Goal: Check status

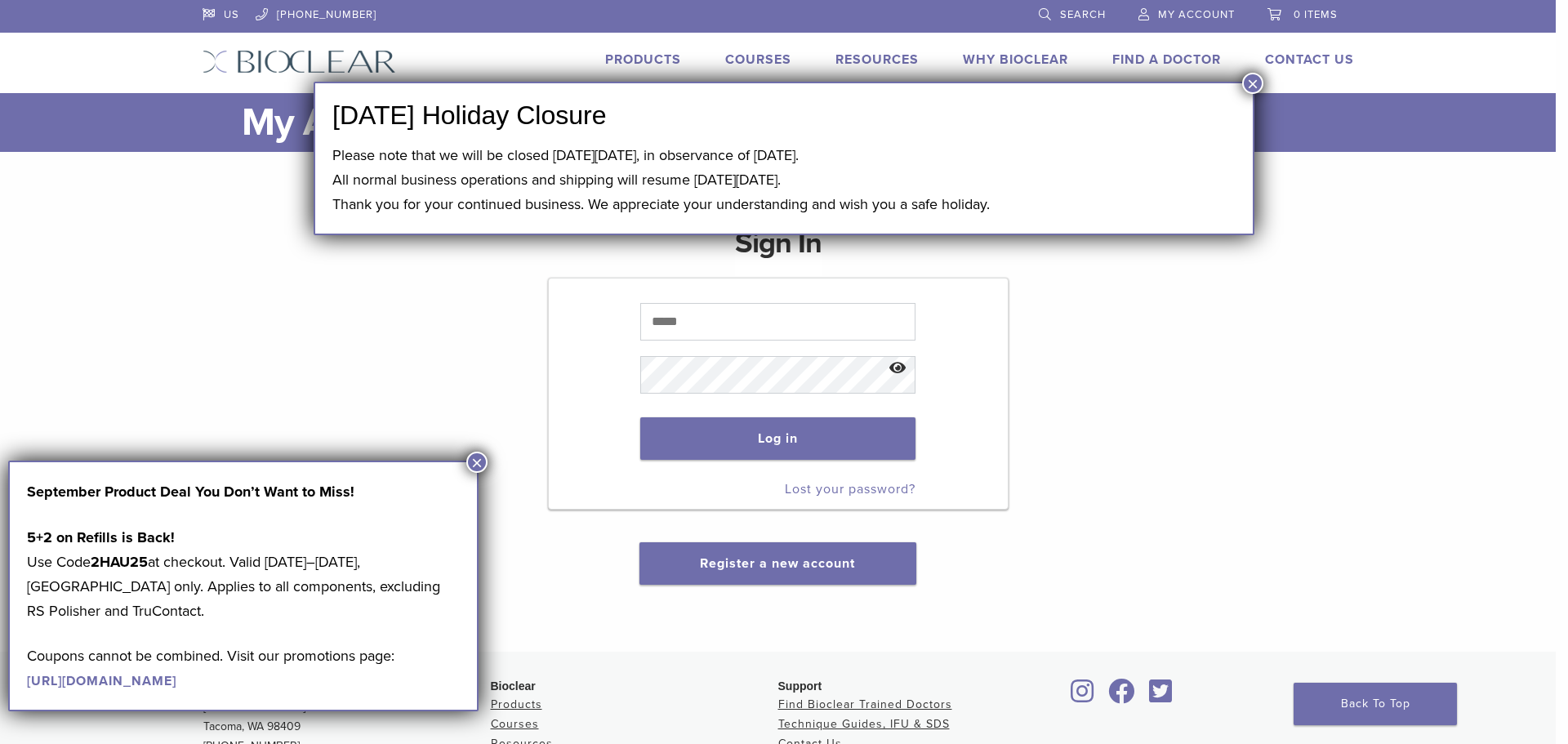
click at [1247, 80] on button "×" at bounding box center [1253, 83] width 21 height 21
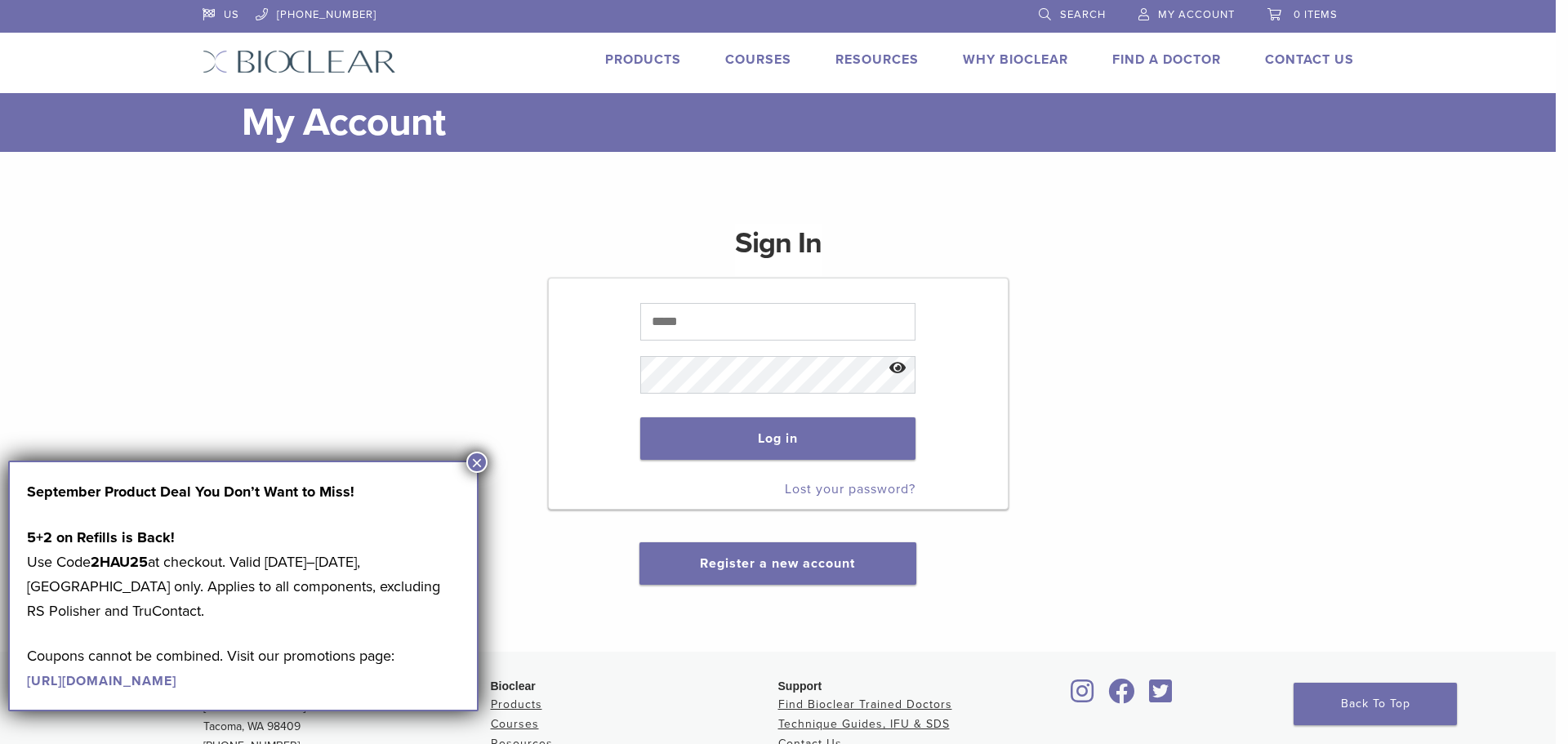
click at [470, 463] on button "×" at bounding box center [477, 462] width 21 height 21
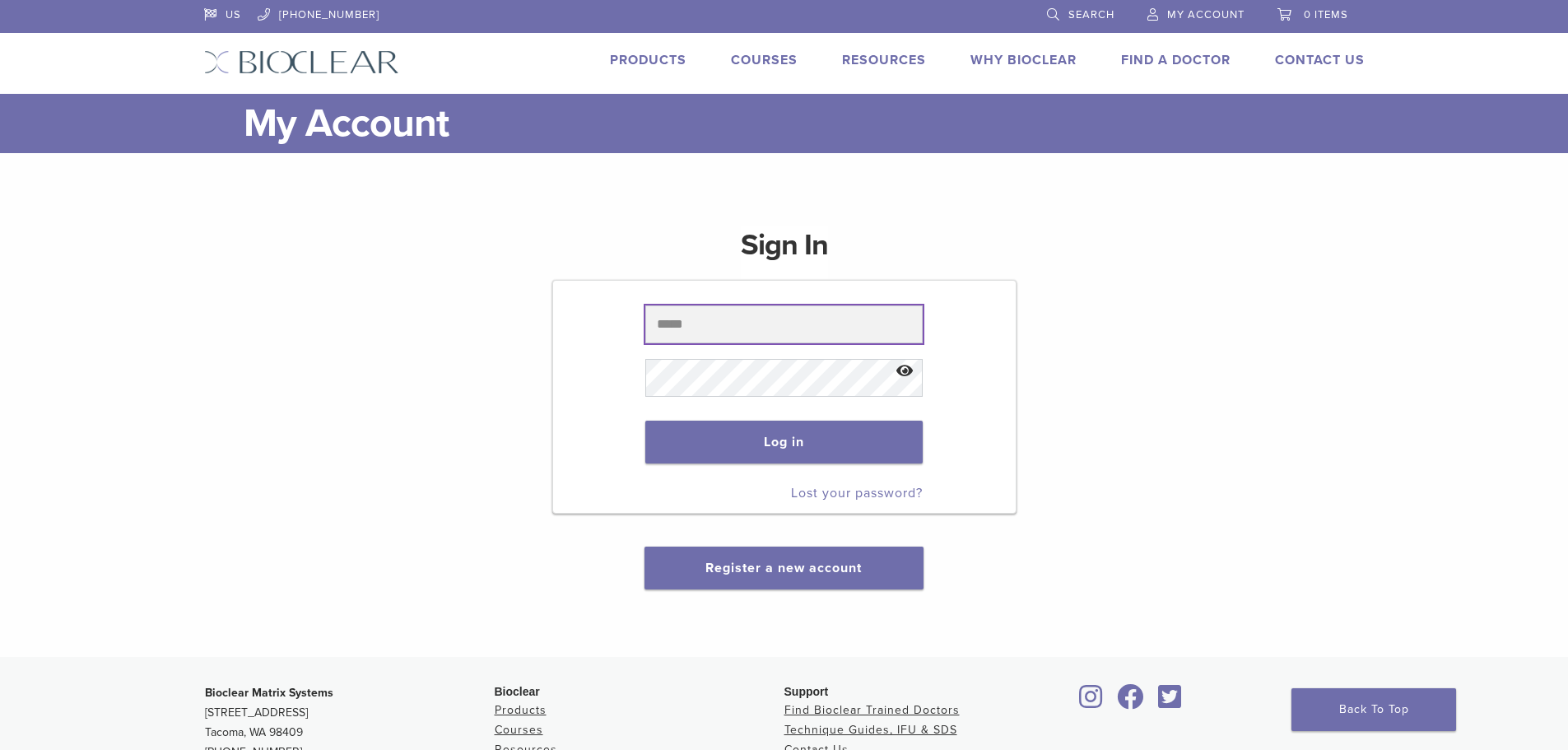
click at [688, 320] on input "text" at bounding box center [784, 324] width 277 height 38
type input "**********"
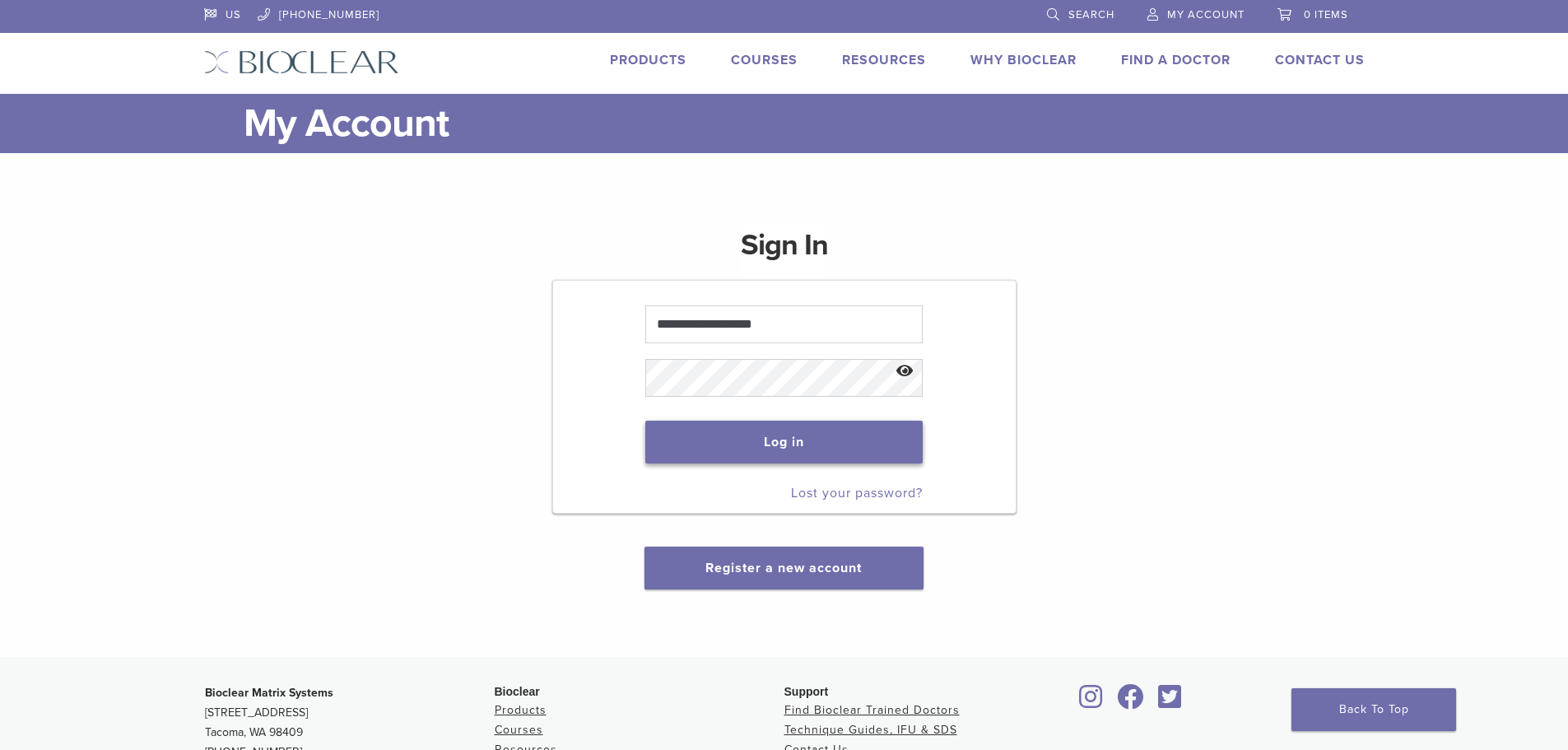
click at [757, 437] on button "Log in" at bounding box center [784, 441] width 277 height 43
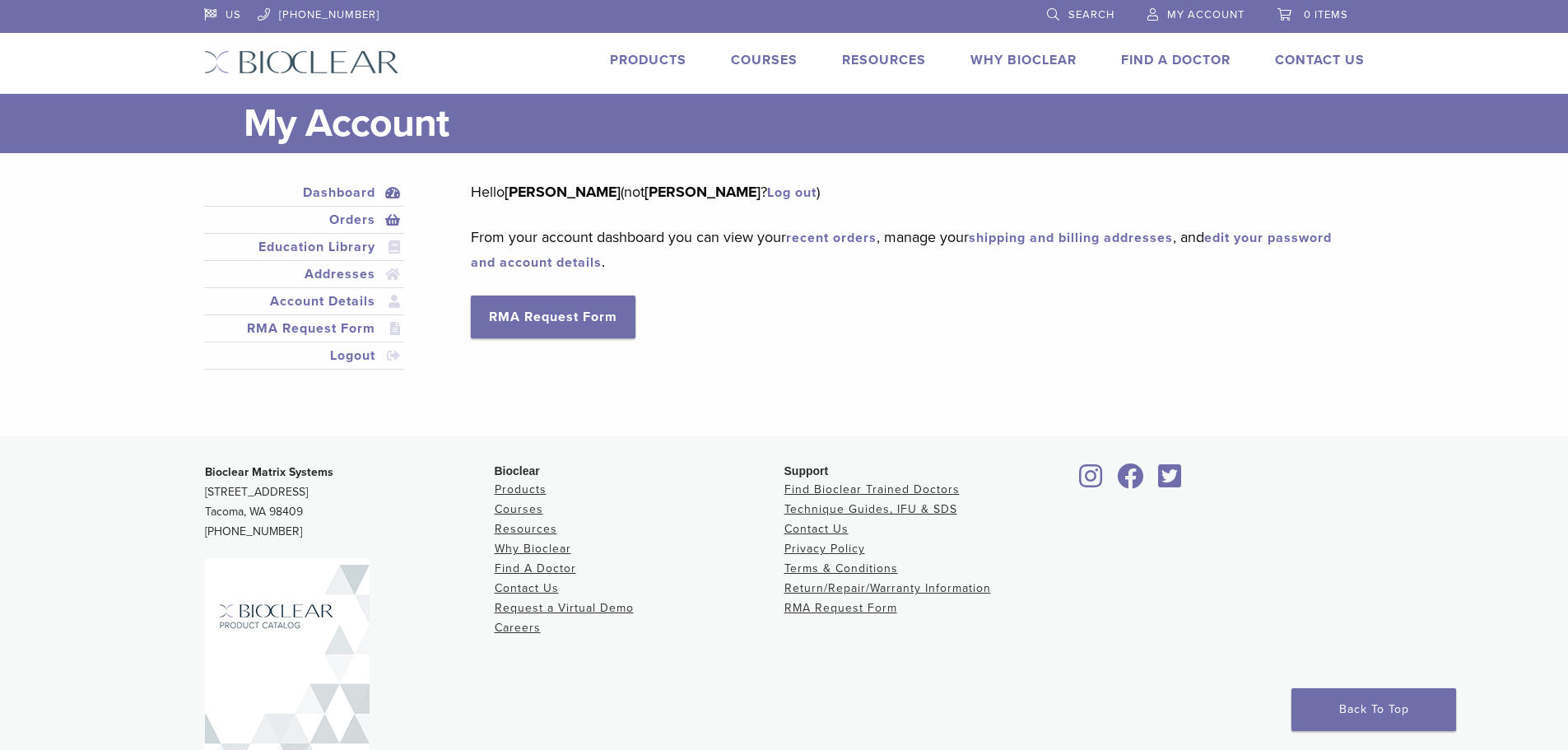
click at [379, 218] on link "Orders" at bounding box center [304, 219] width 194 height 20
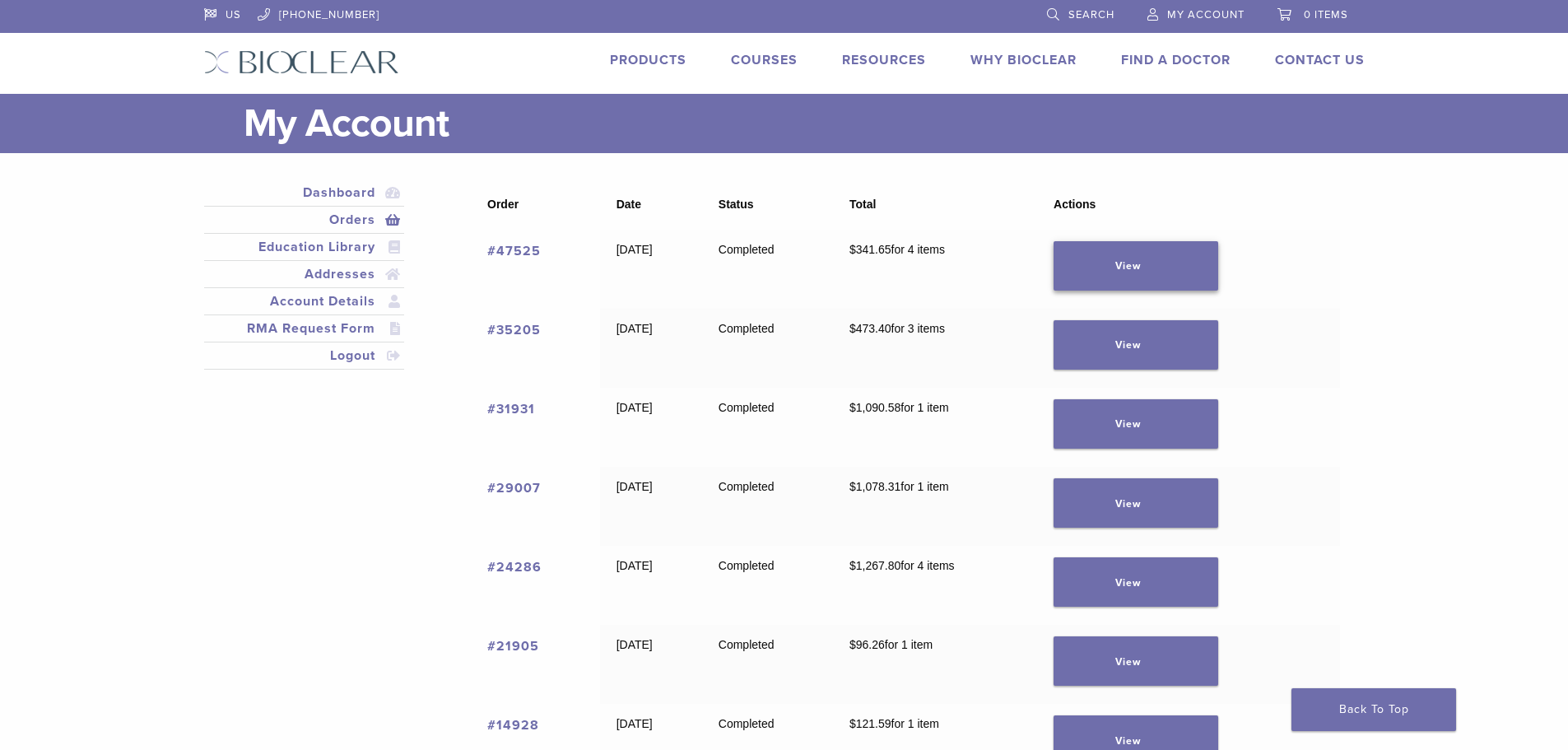
click at [1146, 259] on link "View" at bounding box center [1136, 266] width 165 height 49
